Goal: Task Accomplishment & Management: Manage account settings

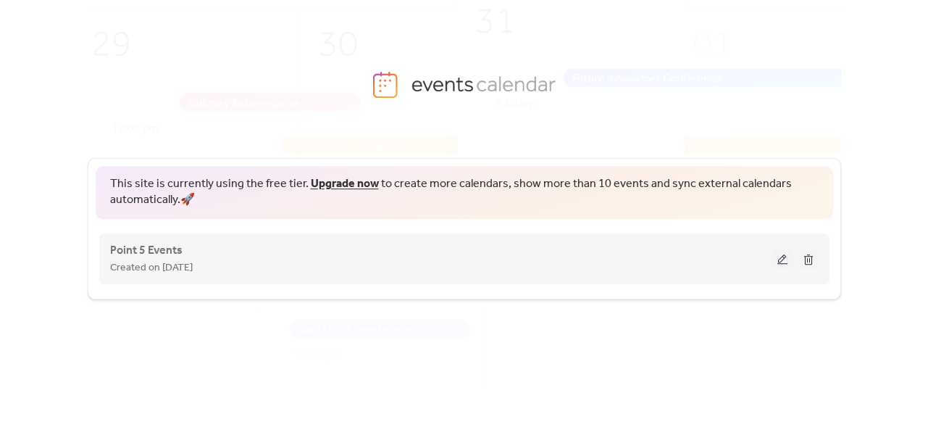
click at [780, 260] on button at bounding box center [782, 259] width 20 height 22
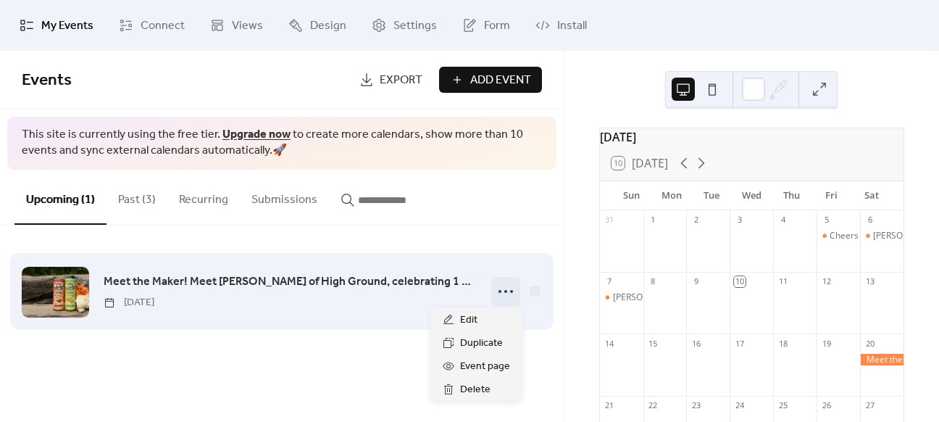
click at [507, 293] on icon at bounding box center [505, 291] width 23 height 23
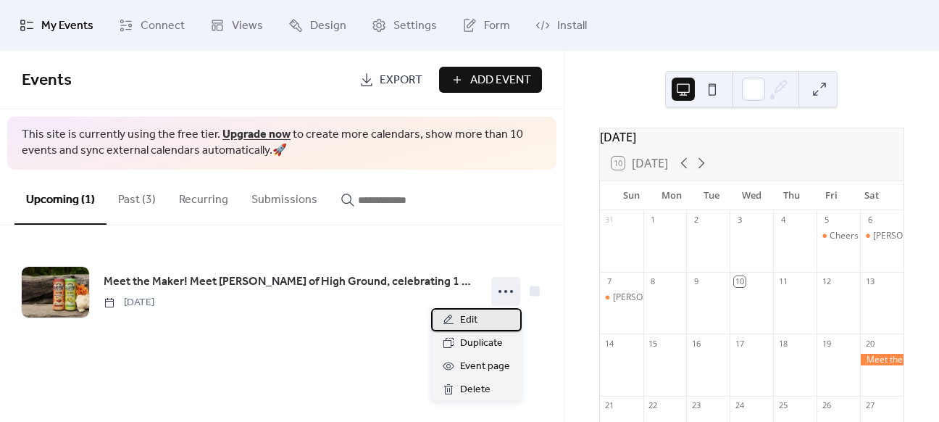
click at [463, 314] on span "Edit" at bounding box center [468, 320] width 17 height 17
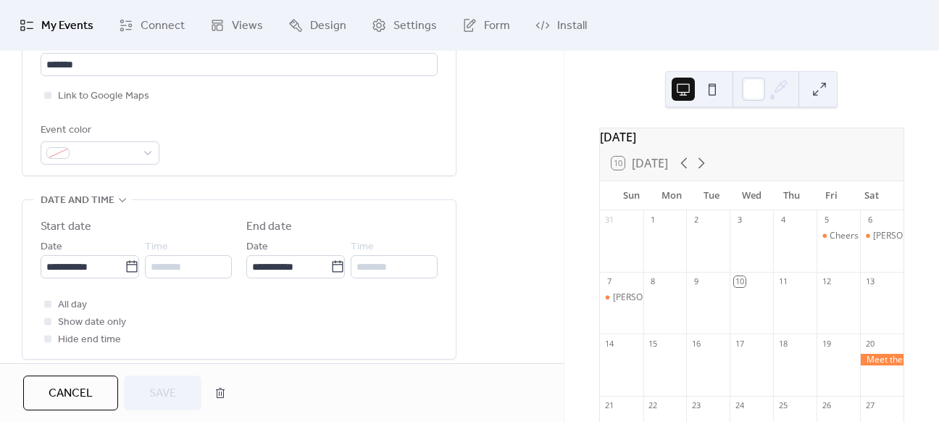
scroll to position [356, 0]
click at [44, 297] on div at bounding box center [47, 300] width 7 height 7
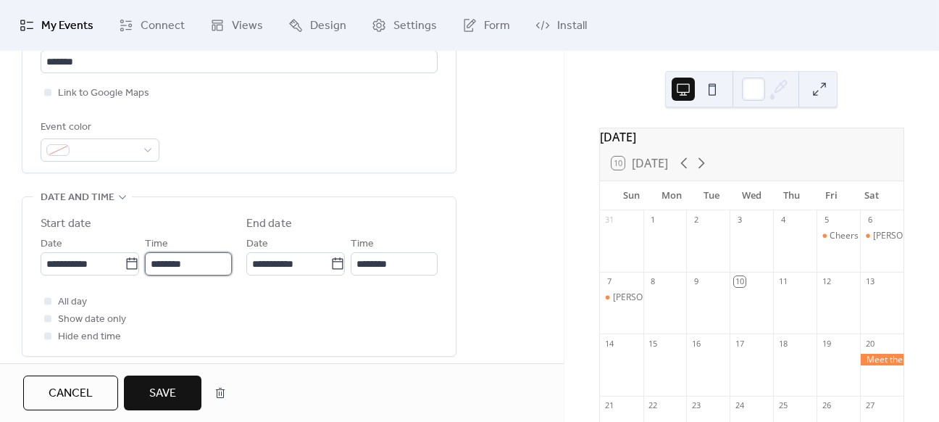
click at [198, 259] on input "********" at bounding box center [188, 263] width 87 height 23
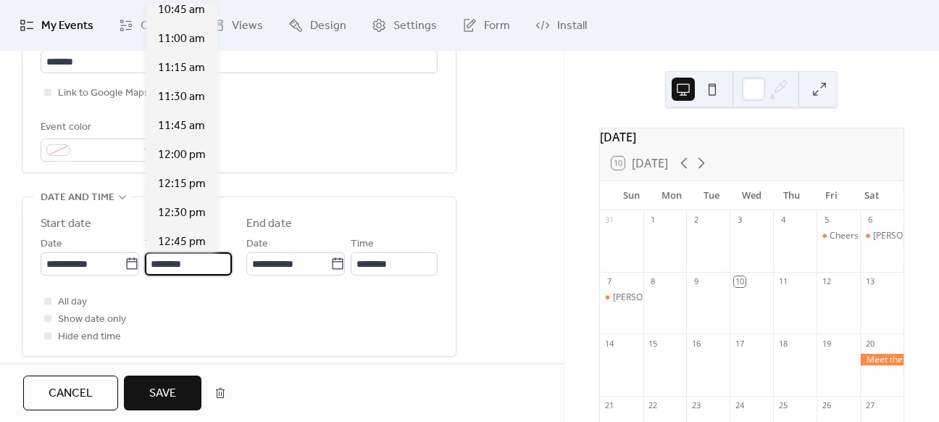
scroll to position [1462, 0]
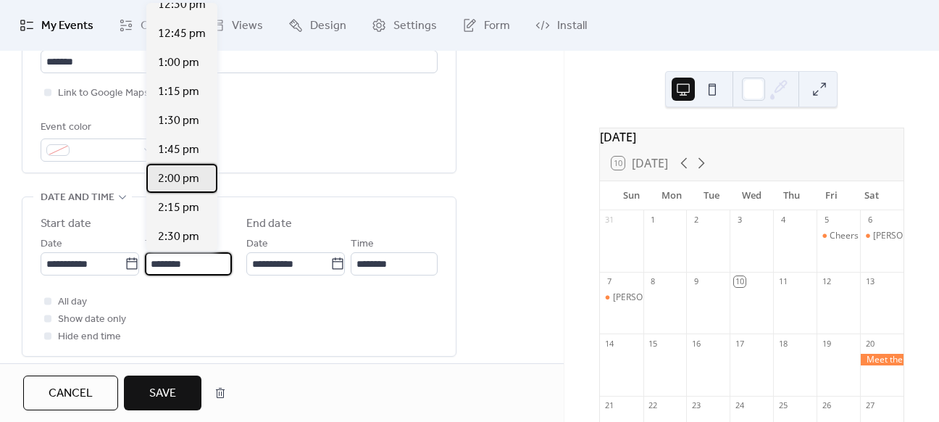
click at [175, 176] on span "2:00 pm" at bounding box center [178, 178] width 41 height 17
type input "*******"
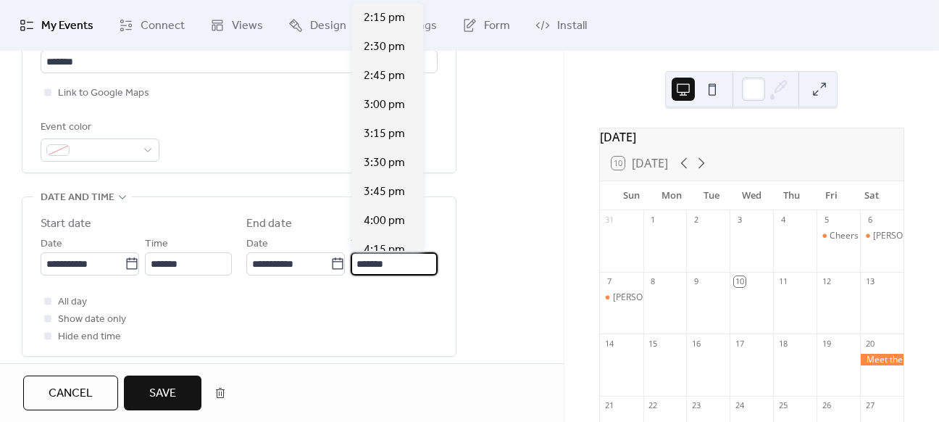
click at [397, 257] on input "*******" at bounding box center [394, 263] width 87 height 23
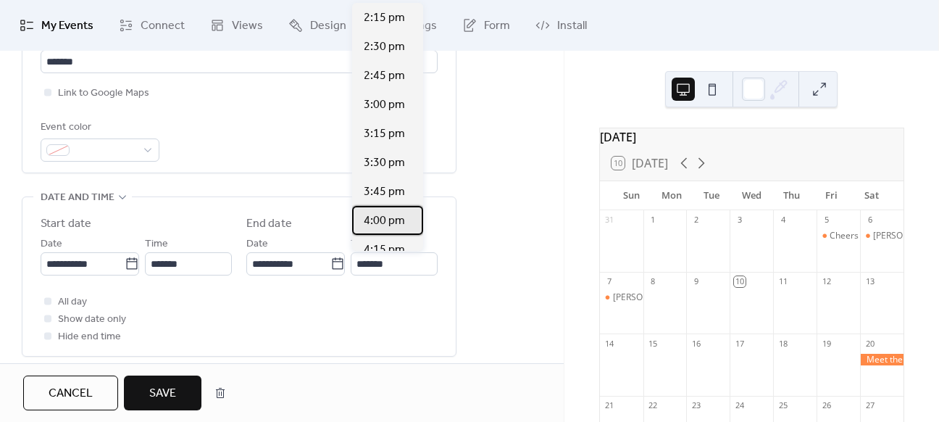
click at [383, 218] on span "4:00 pm" at bounding box center [384, 220] width 41 height 17
type input "*******"
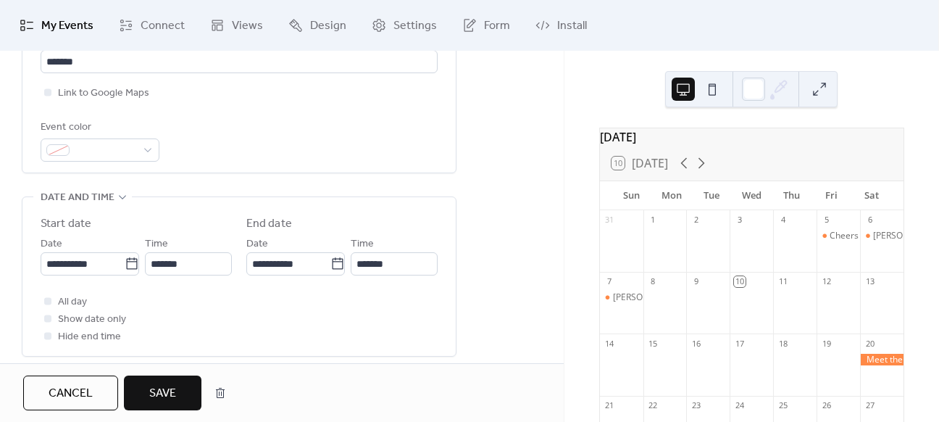
click at [155, 388] on span "Save" at bounding box center [162, 393] width 27 height 17
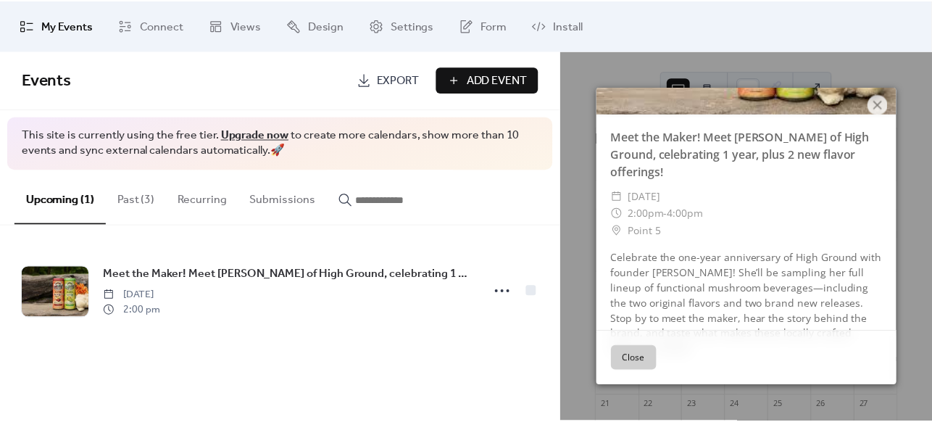
scroll to position [129, 0]
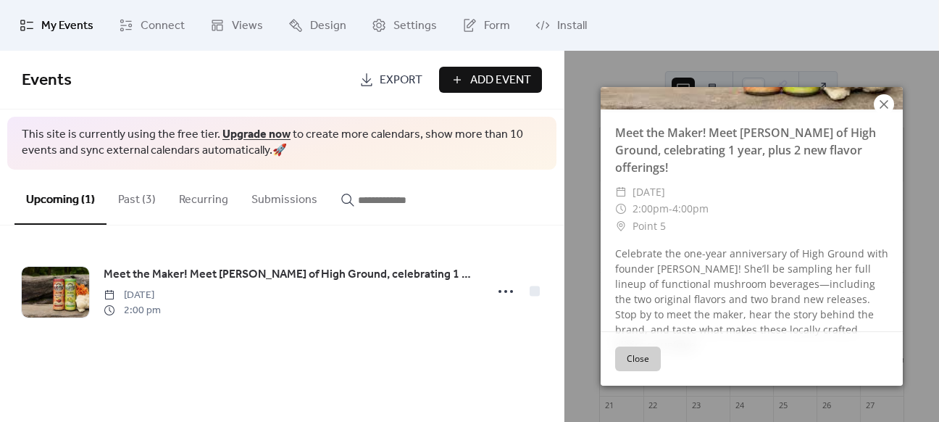
click at [885, 111] on icon at bounding box center [883, 104] width 17 height 17
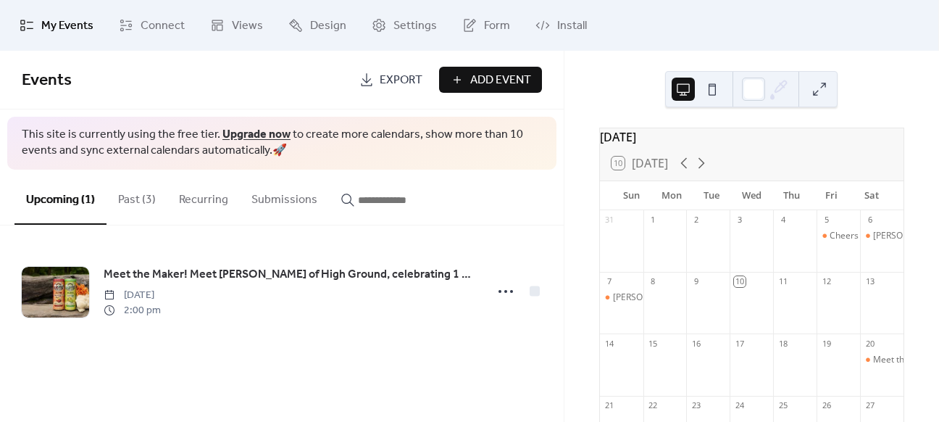
click at [135, 205] on button "Past (3)" at bounding box center [137, 197] width 61 height 54
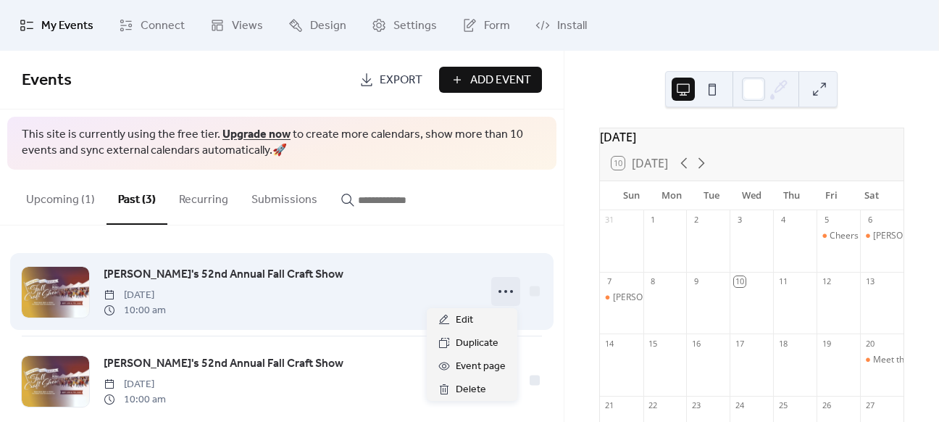
click at [494, 286] on icon at bounding box center [505, 291] width 23 height 23
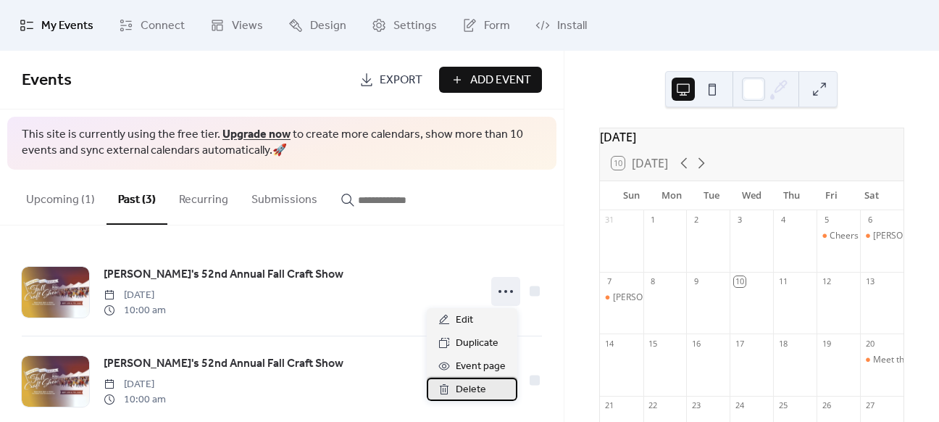
click at [468, 391] on span "Delete" at bounding box center [471, 389] width 30 height 17
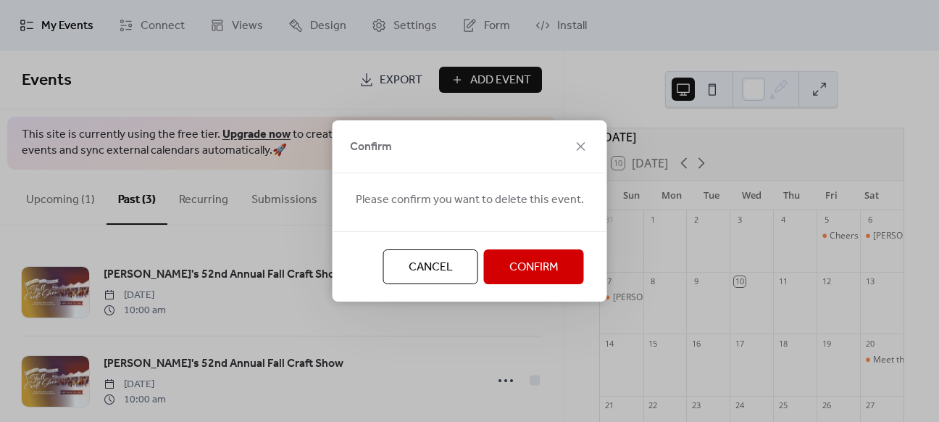
click at [515, 266] on span "Confirm" at bounding box center [533, 267] width 49 height 17
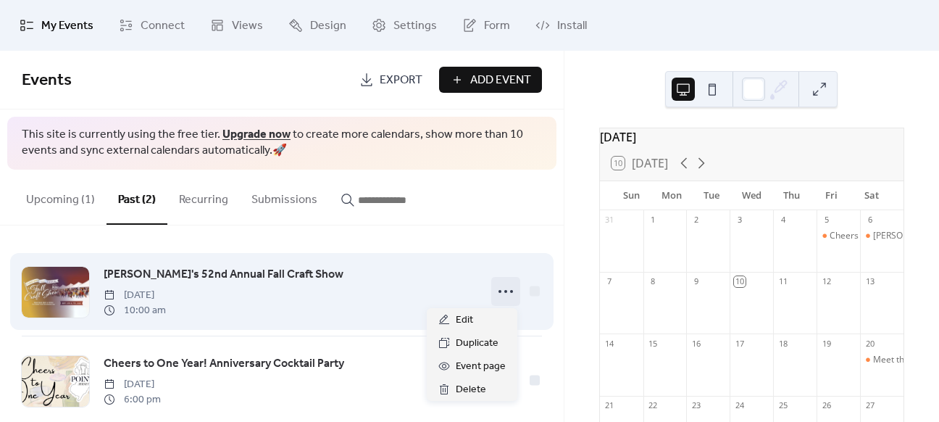
click at [503, 296] on icon at bounding box center [505, 291] width 23 height 23
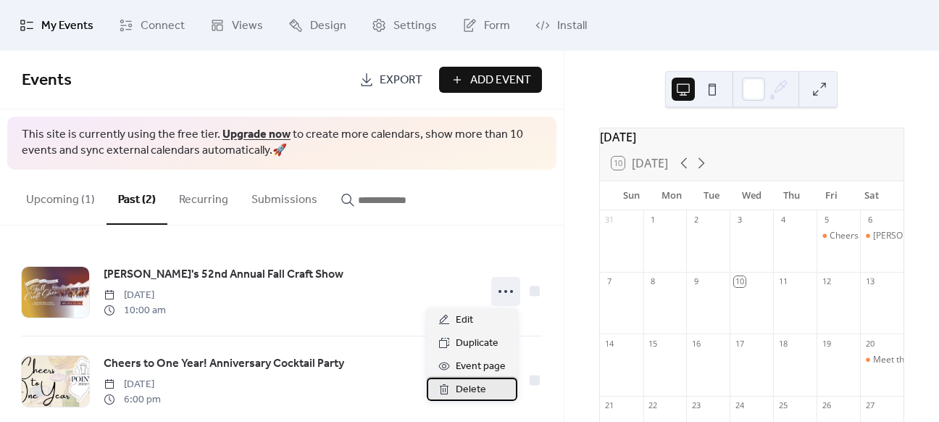
click at [472, 393] on span "Delete" at bounding box center [471, 389] width 30 height 17
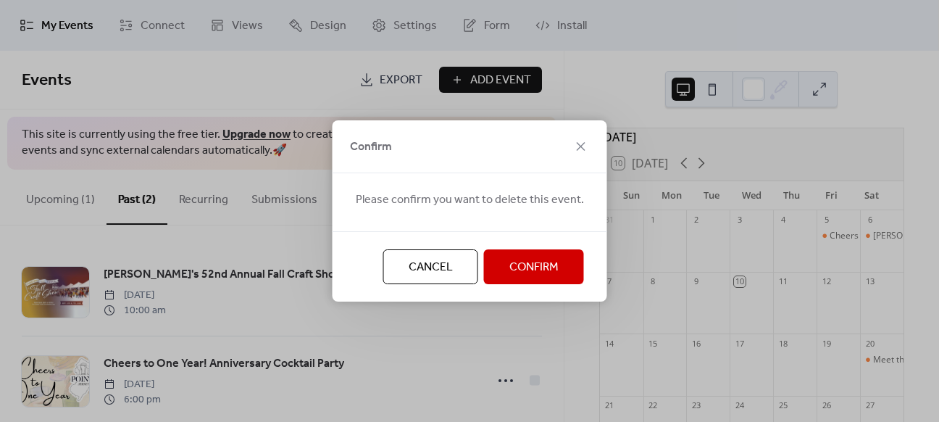
click at [497, 264] on button "Confirm" at bounding box center [534, 266] width 100 height 35
